Goal: Navigation & Orientation: Find specific page/section

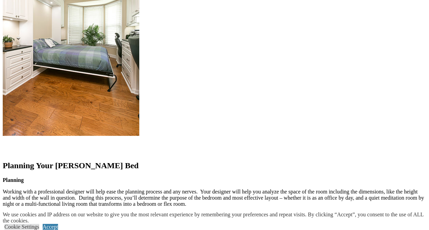
scroll to position [784, 0]
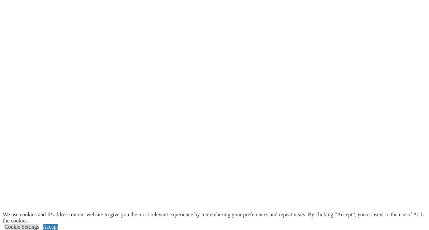
scroll to position [1398, 0]
click at [39, 224] on link "Cookie Settings" at bounding box center [21, 227] width 35 height 6
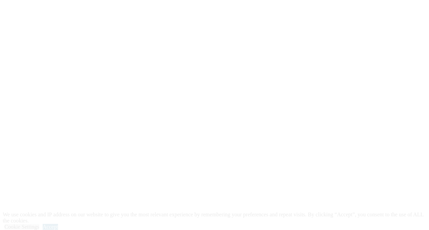
scroll to position [1432, 0]
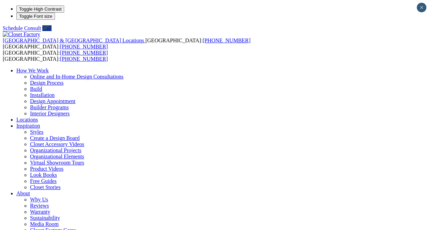
type input "*****"
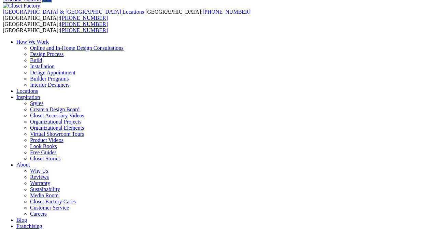
scroll to position [68, 0]
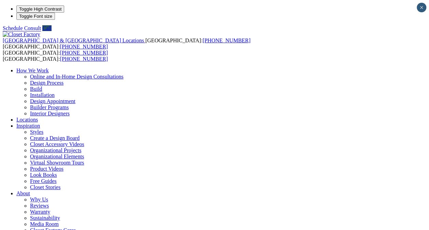
click at [123, 74] on link "Online and In-Home Design Consultations" at bounding box center [76, 77] width 93 height 6
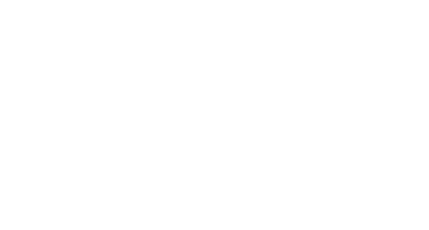
scroll to position [546, 0]
